Goal: Task Accomplishment & Management: Use online tool/utility

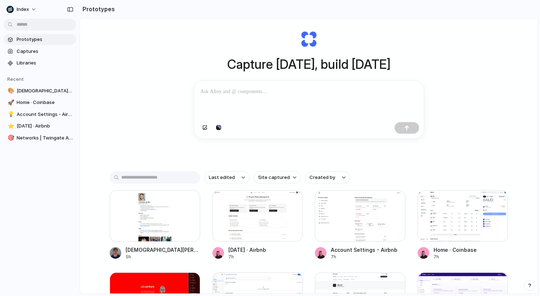
scroll to position [25, 0]
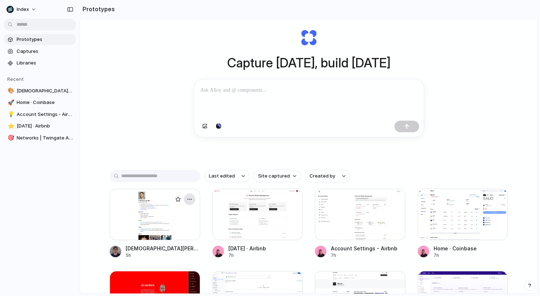
click at [186, 204] on button "button" at bounding box center [190, 199] width 12 height 12
click at [127, 199] on div "Open in new tab Copy link Delete" at bounding box center [270, 148] width 540 height 296
click at [127, 215] on div at bounding box center [155, 214] width 91 height 51
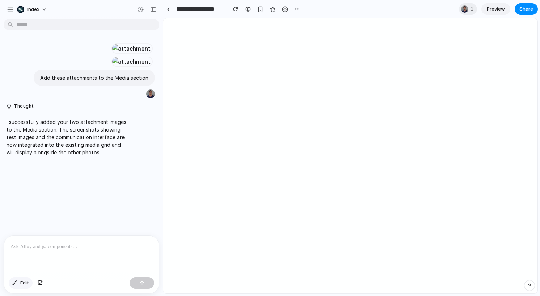
click at [19, 287] on button "Edit" at bounding box center [21, 283] width 24 height 12
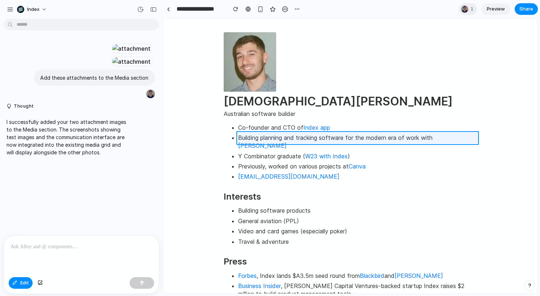
click at [250, 134] on div at bounding box center [351, 156] width 374 height 274
